Goal: Information Seeking & Learning: Learn about a topic

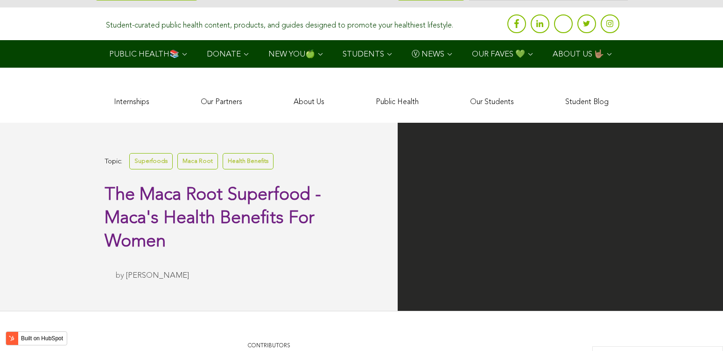
scroll to position [2588, 0]
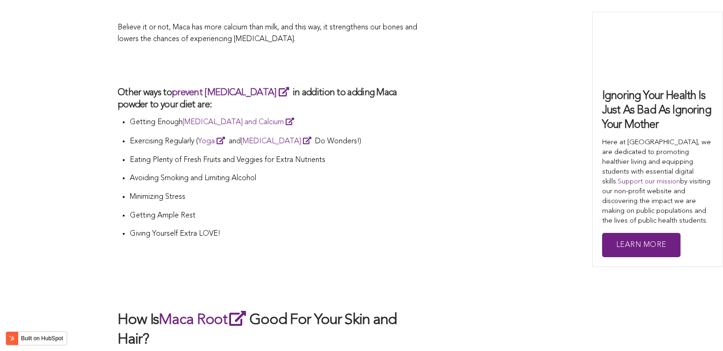
click at [364, 191] on p "Minimizing Stress" at bounding box center [275, 197] width 291 height 12
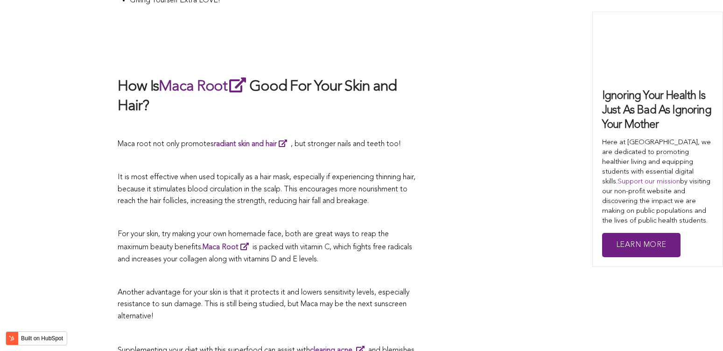
scroll to position [2867, 0]
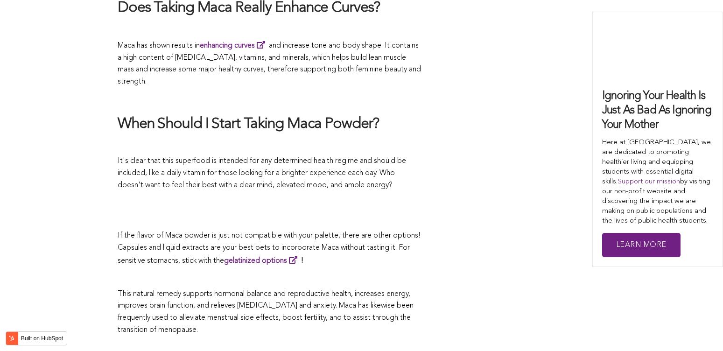
scroll to position [2792, 0]
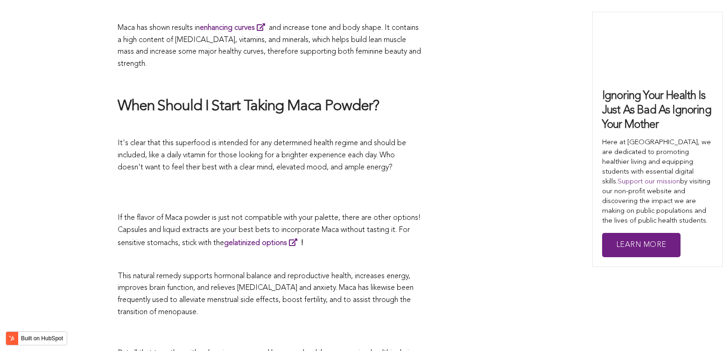
scroll to position [2660, 0]
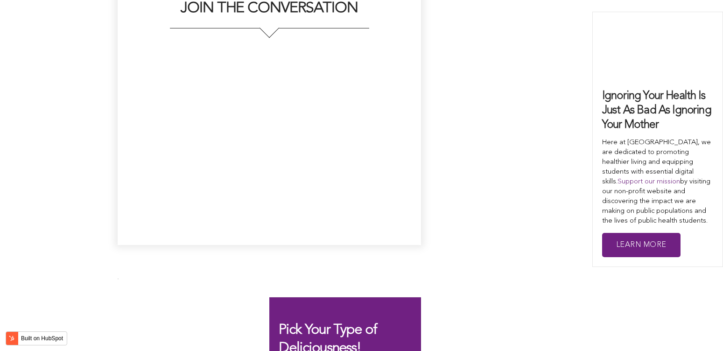
scroll to position [2454, 0]
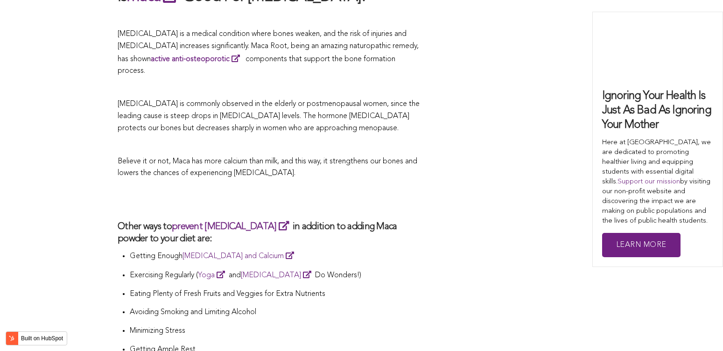
click at [412, 189] on h2 at bounding box center [269, 199] width 303 height 21
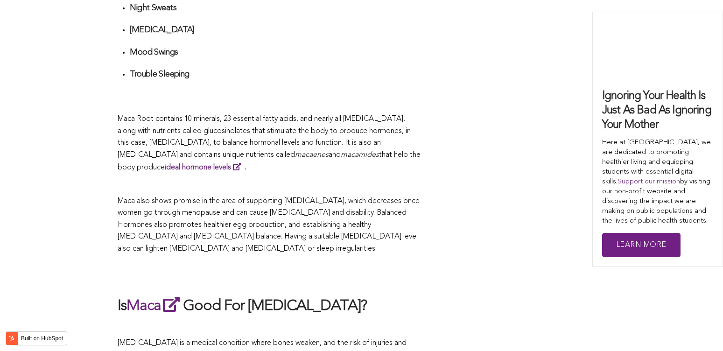
click at [419, 179] on p at bounding box center [269, 185] width 303 height 12
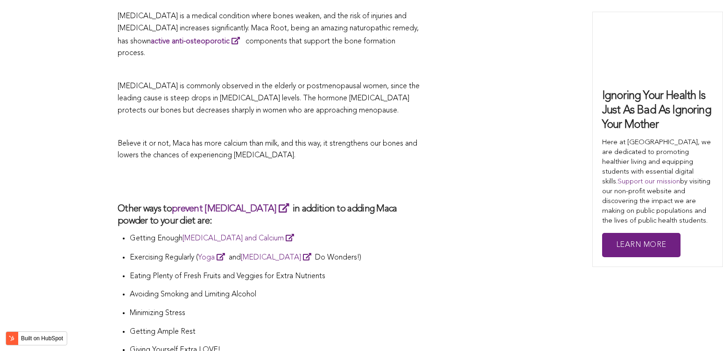
scroll to position [2518, 0]
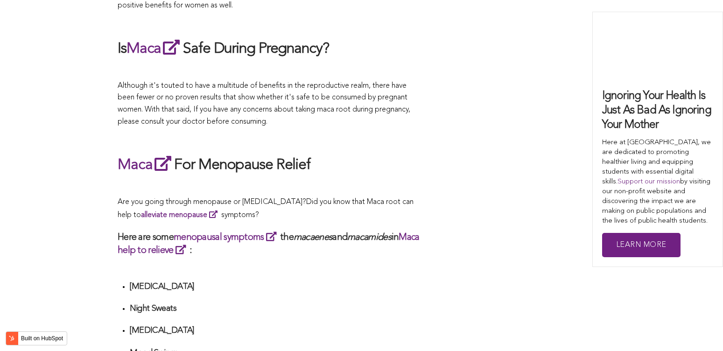
click at [317, 180] on p at bounding box center [269, 186] width 303 height 12
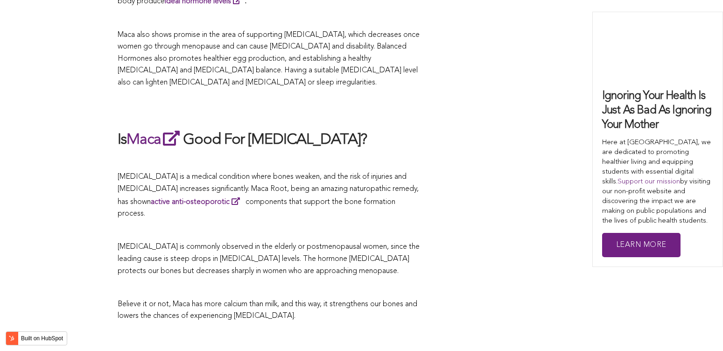
scroll to position [2358, 0]
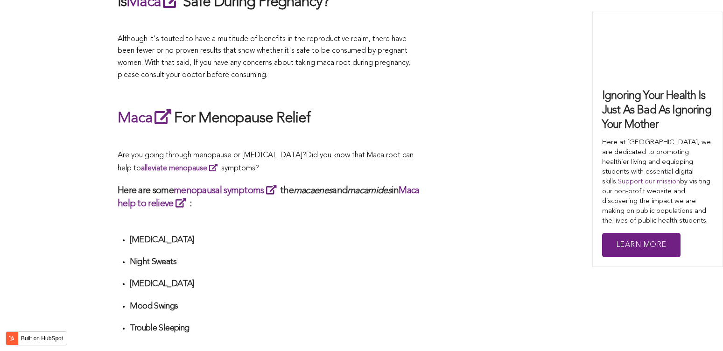
scroll to position [2381, 0]
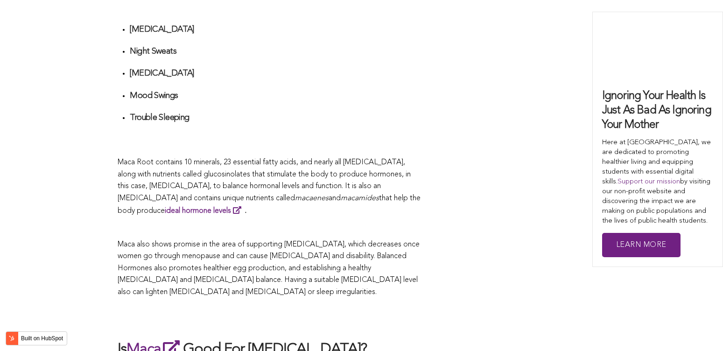
scroll to position [2054, 0]
